Goal: Transaction & Acquisition: Purchase product/service

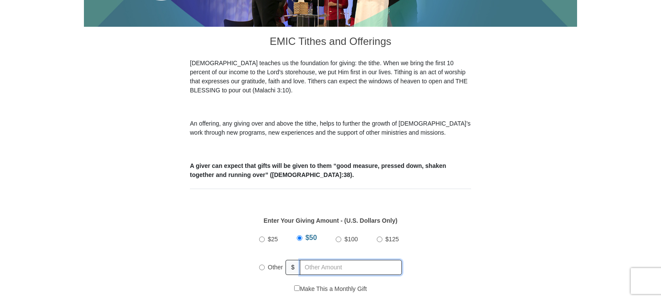
radio input "true"
click at [348, 260] on input "text" at bounding box center [352, 267] width 99 height 15
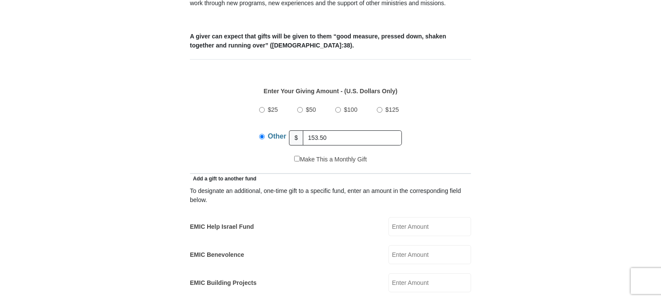
scroll to position [389, 0]
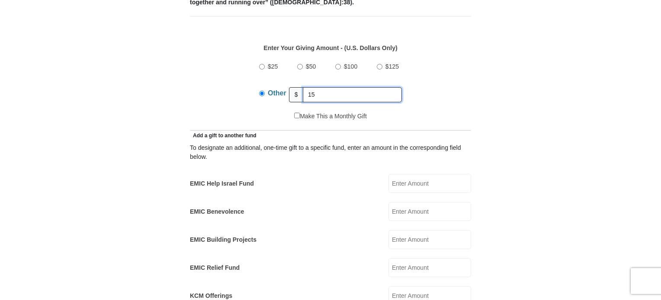
type input "1"
click at [405, 174] on input "EMIC Help Israel Fund" at bounding box center [429, 183] width 83 height 19
type input "38.38"
click at [421, 230] on input "EMIC Building Projects" at bounding box center [429, 239] width 83 height 19
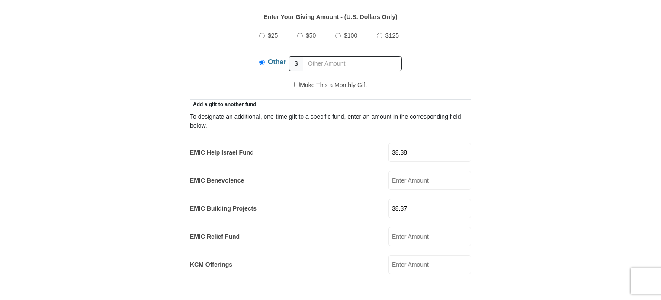
scroll to position [432, 0]
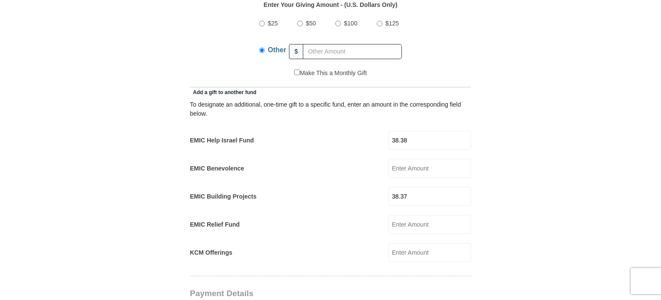
type input "38.37"
click at [429, 215] on input "EMIC Relief Fund" at bounding box center [429, 224] width 83 height 19
type input "38.37"
click at [436, 243] on input "KCM Offerings" at bounding box center [429, 252] width 83 height 19
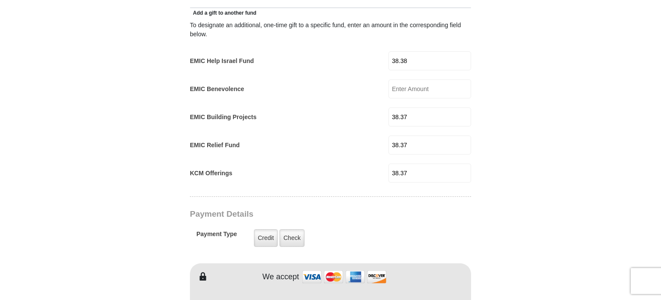
scroll to position [519, 0]
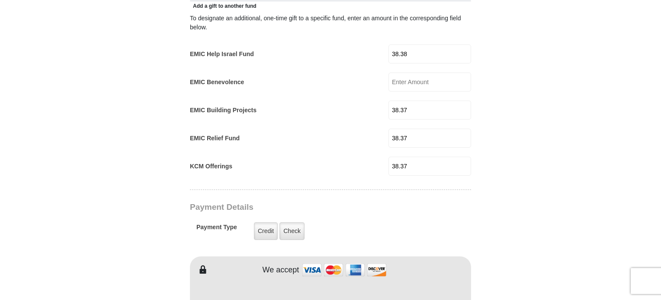
type input "38.37"
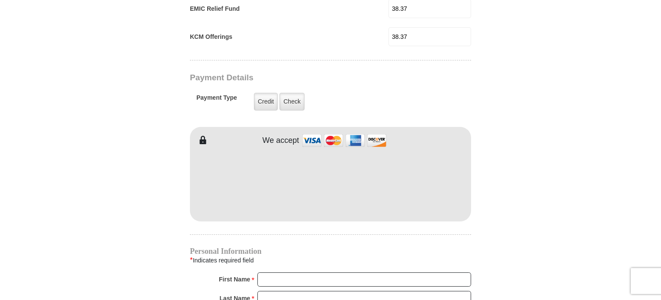
scroll to position [692, 0]
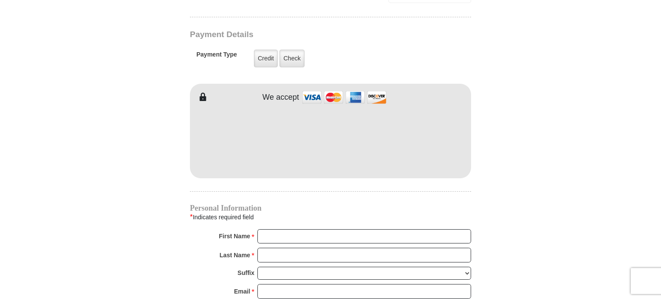
click at [484, 184] on form "Eagle Mountain International Church Online Giving Because of gifts like yours, …" at bounding box center [330, 4] width 493 height 1322
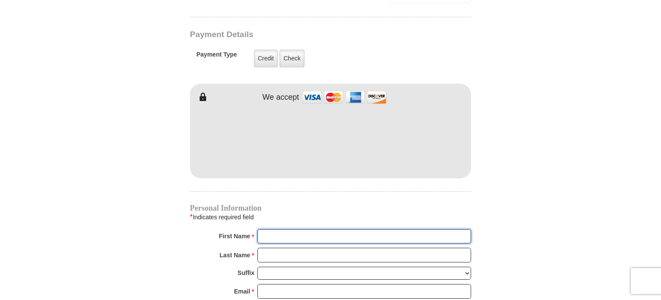
click at [333, 230] on input "First Name *" at bounding box center [364, 237] width 214 height 15
type input "Loretta"
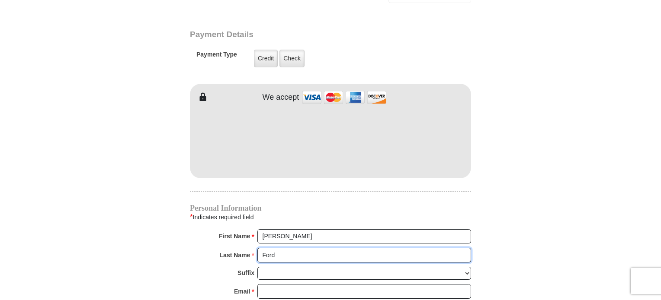
type input "Ford"
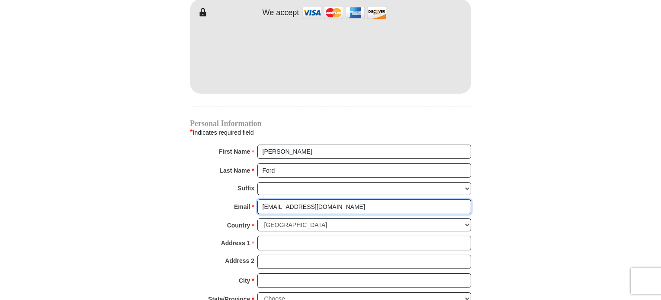
scroll to position [778, 0]
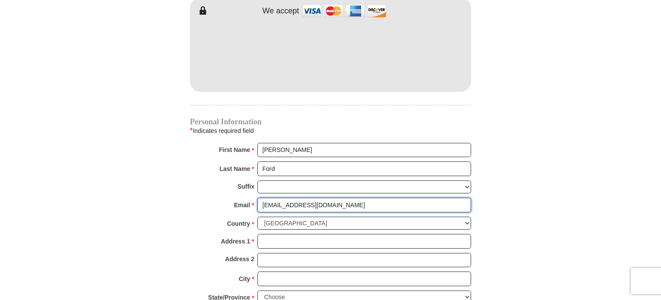
type input "LllorettaFord3@gmail.com"
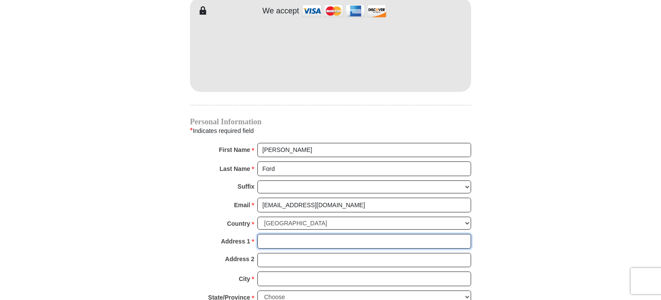
click at [322, 234] on input "Address 1 *" at bounding box center [364, 241] width 214 height 15
type input "4211 E San Francisco Ave"
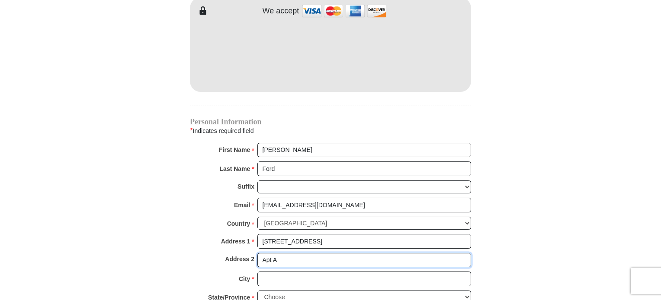
type input "Apt A"
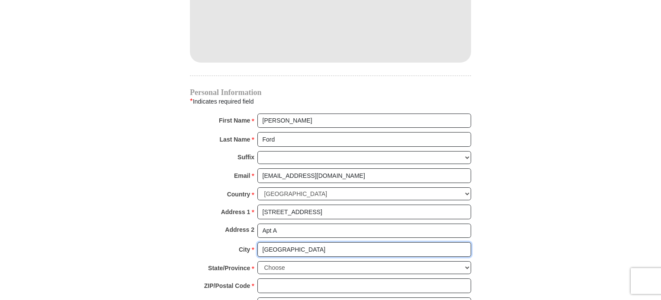
scroll to position [821, 0]
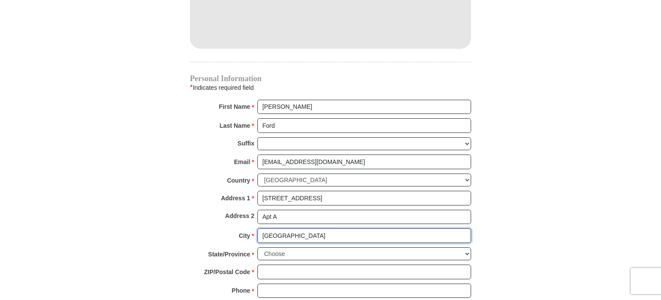
type input "St Louis"
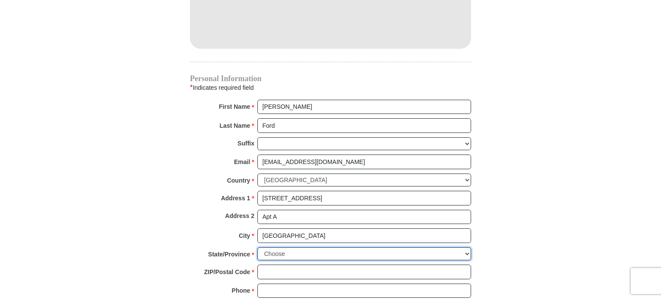
click at [465, 248] on select "Choose Alabama Alaska American Samoa Arizona Arkansas Armed Forces Americas Arm…" at bounding box center [364, 254] width 214 height 13
select select "MO"
click at [257, 248] on select "Choose Alabama Alaska American Samoa Arizona Arkansas Armed Forces Americas Arm…" at bounding box center [364, 254] width 214 height 13
click at [284, 265] on input "ZIP/Postal Code *" at bounding box center [364, 272] width 214 height 15
type input "63115"
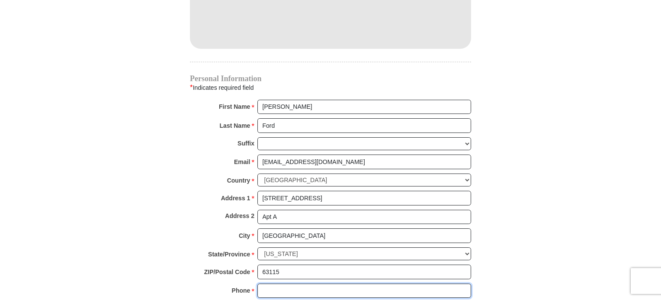
click at [288, 284] on input "Phone * *" at bounding box center [364, 291] width 214 height 15
type input "3148529187"
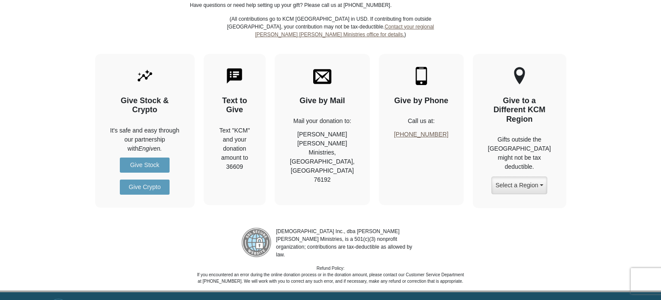
scroll to position [1086, 0]
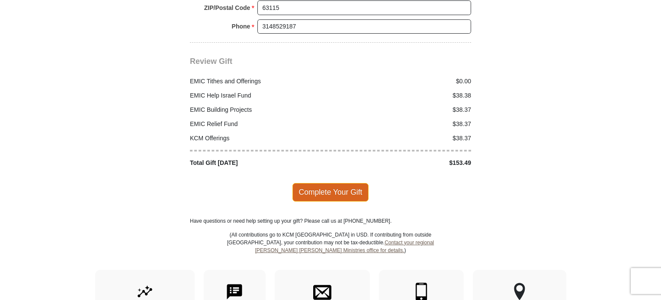
click at [335, 183] on span "Complete Your Gift" at bounding box center [330, 192] width 77 height 18
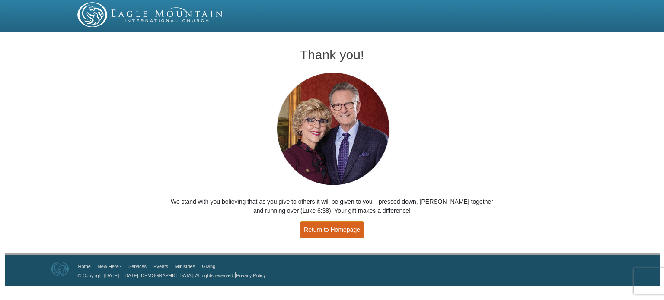
click at [342, 230] on link "Return to Homepage" at bounding box center [332, 230] width 64 height 17
